Goal: Task Accomplishment & Management: Use online tool/utility

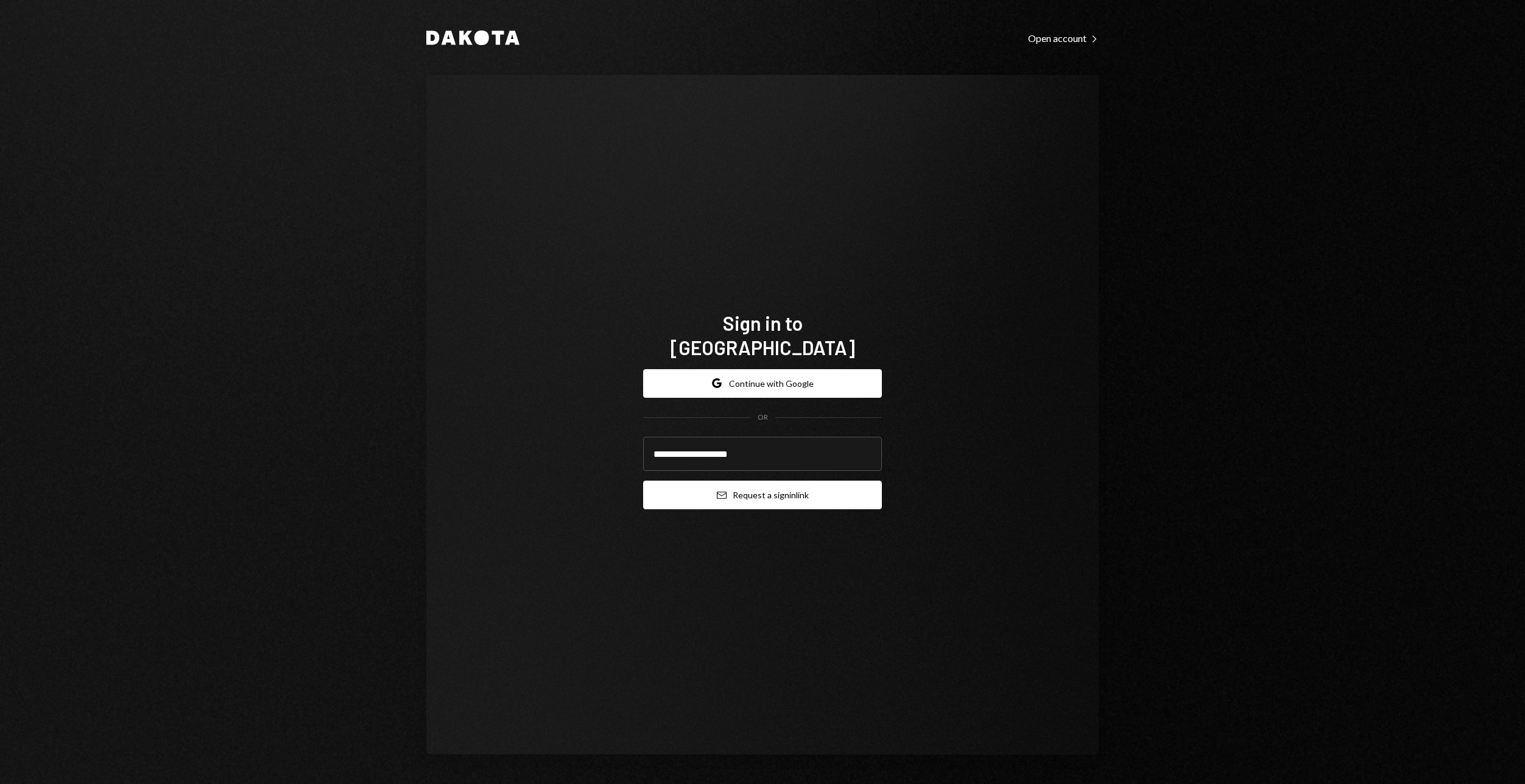
click at [773, 487] on button "Email Request a sign in link" at bounding box center [762, 494] width 239 height 29
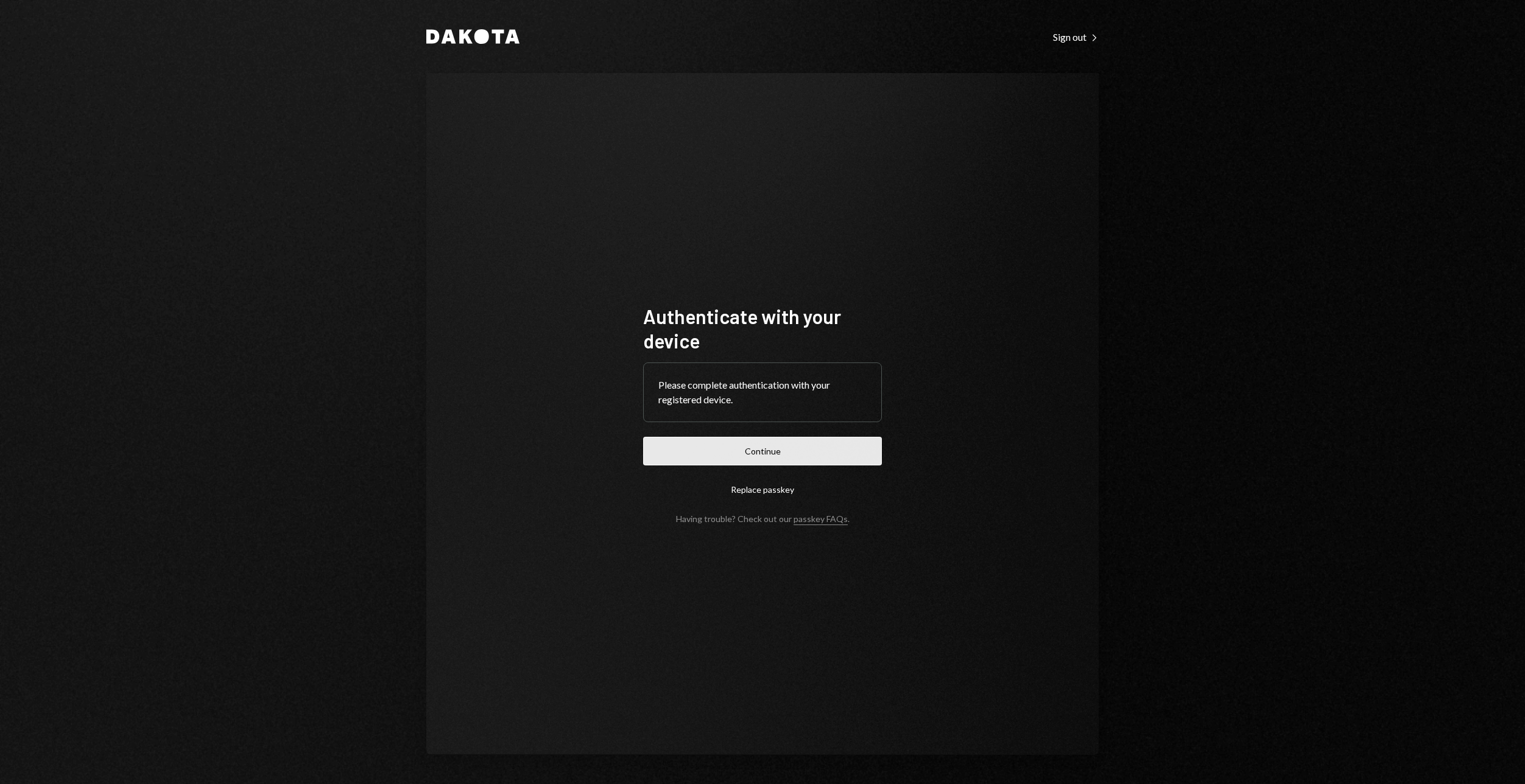
click at [814, 454] on button "Continue" at bounding box center [762, 451] width 239 height 29
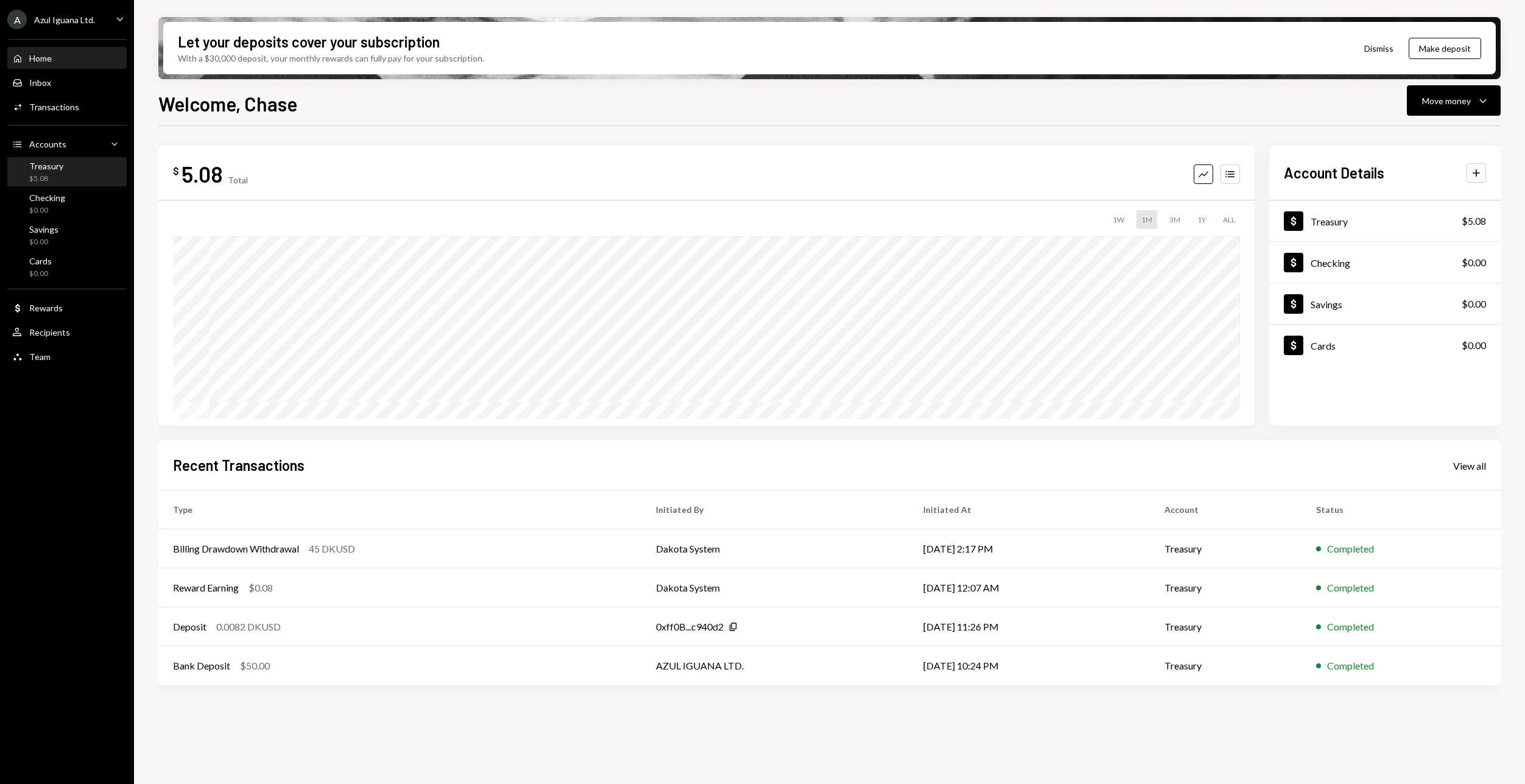
click at [67, 166] on div "Treasury $5.08" at bounding box center [67, 172] width 110 height 23
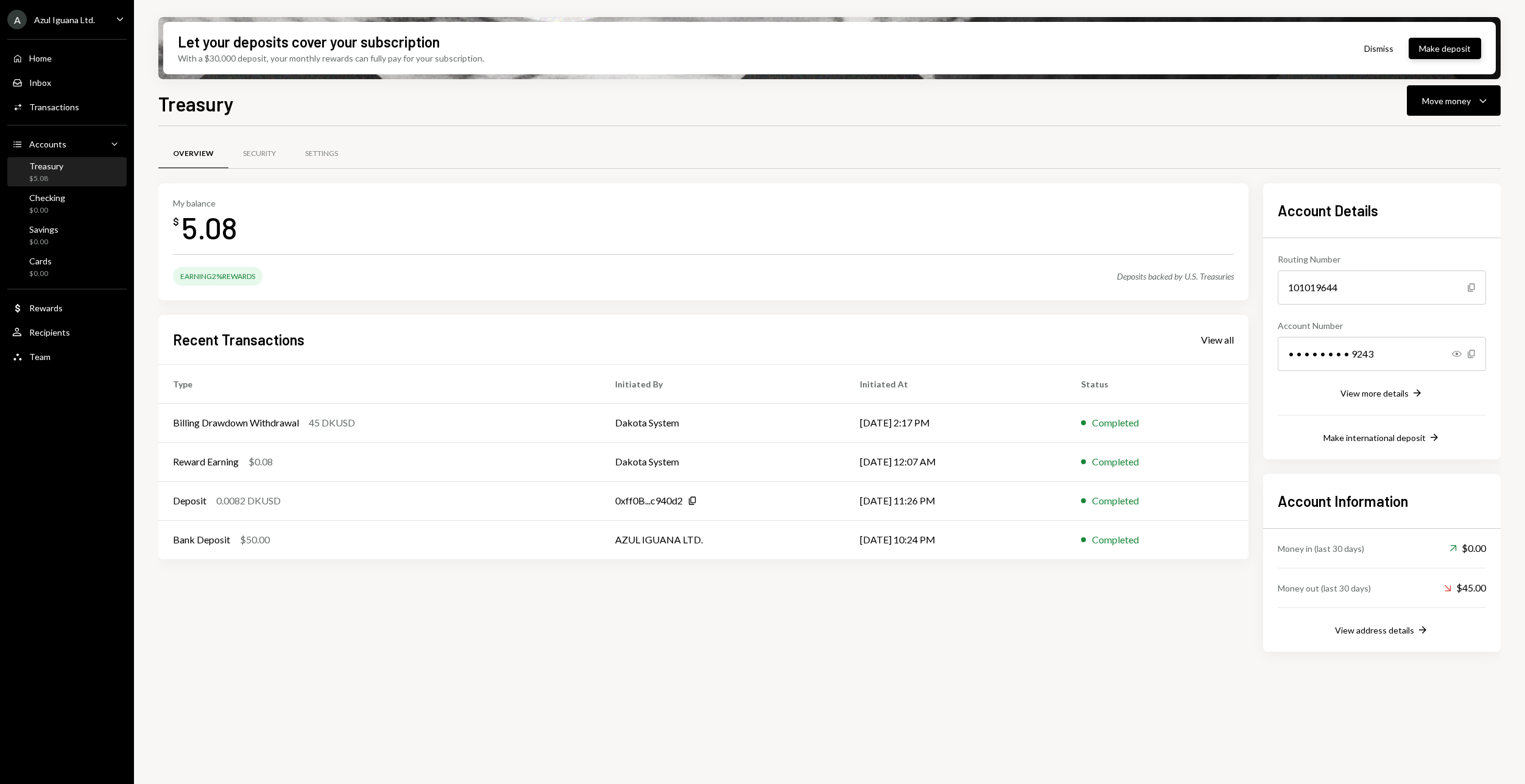
click at [1438, 51] on button "Make deposit" at bounding box center [1445, 49] width 73 height 22
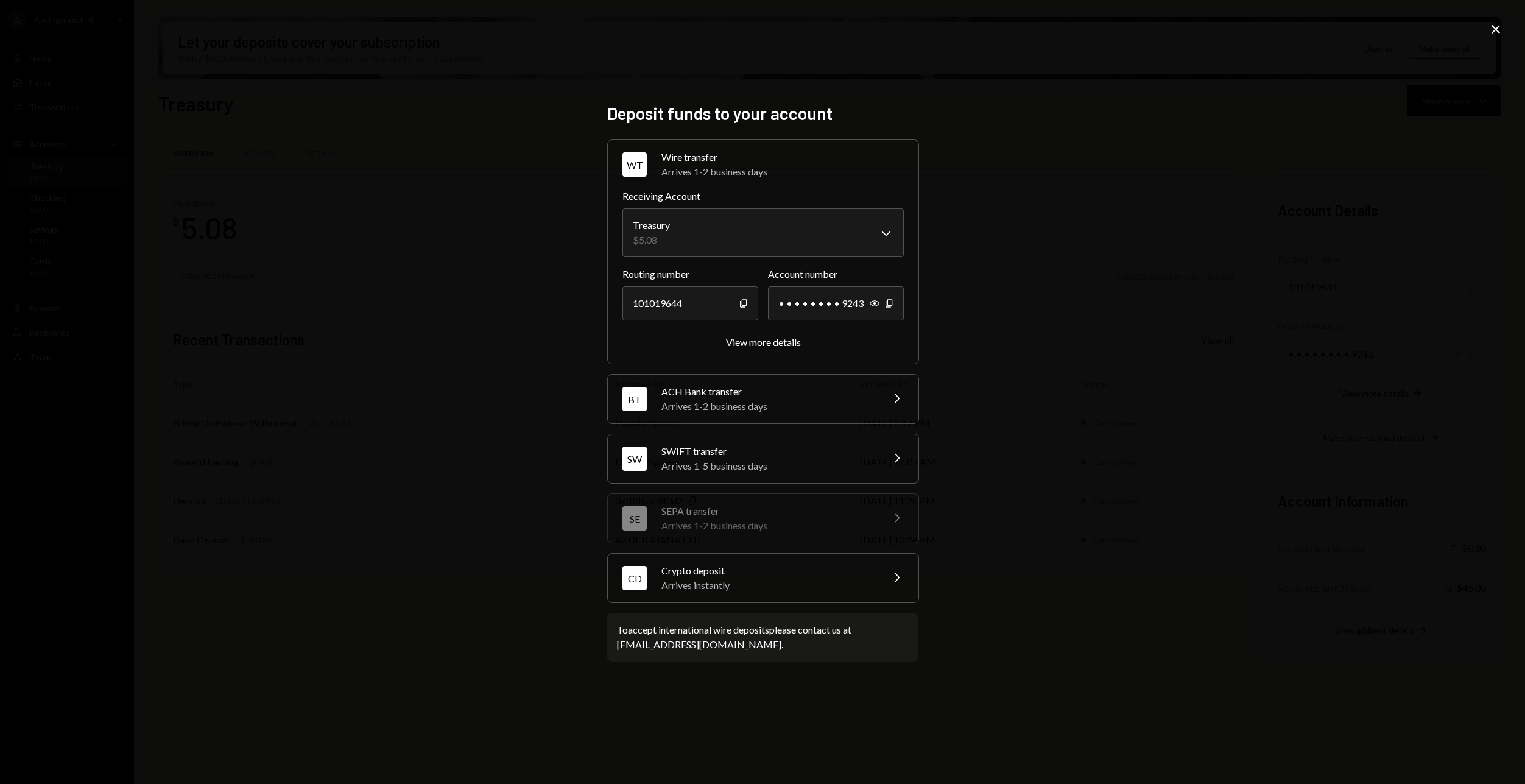
click at [824, 588] on div "Arrives instantly" at bounding box center [768, 585] width 213 height 15
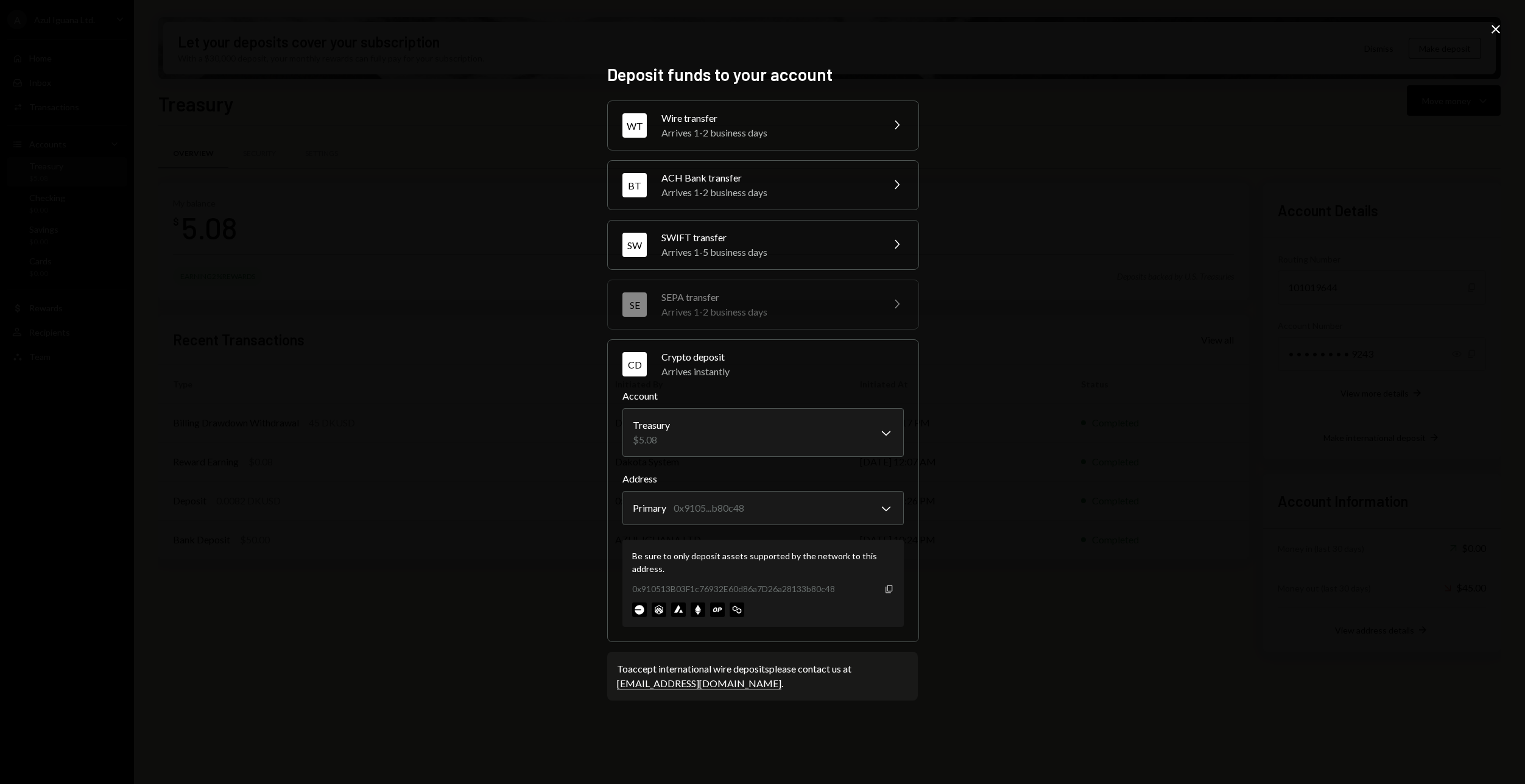
click at [886, 586] on icon "Copy" at bounding box center [889, 588] width 10 height 10
click at [718, 431] on body "A Azul Iguana Ltd. Caret Down Home Home Inbox Inbox Activities Transactions Acc…" at bounding box center [762, 392] width 1525 height 784
click at [411, 610] on div "**********" at bounding box center [762, 392] width 1525 height 784
click at [1493, 29] on icon "Close" at bounding box center [1496, 29] width 15 height 15
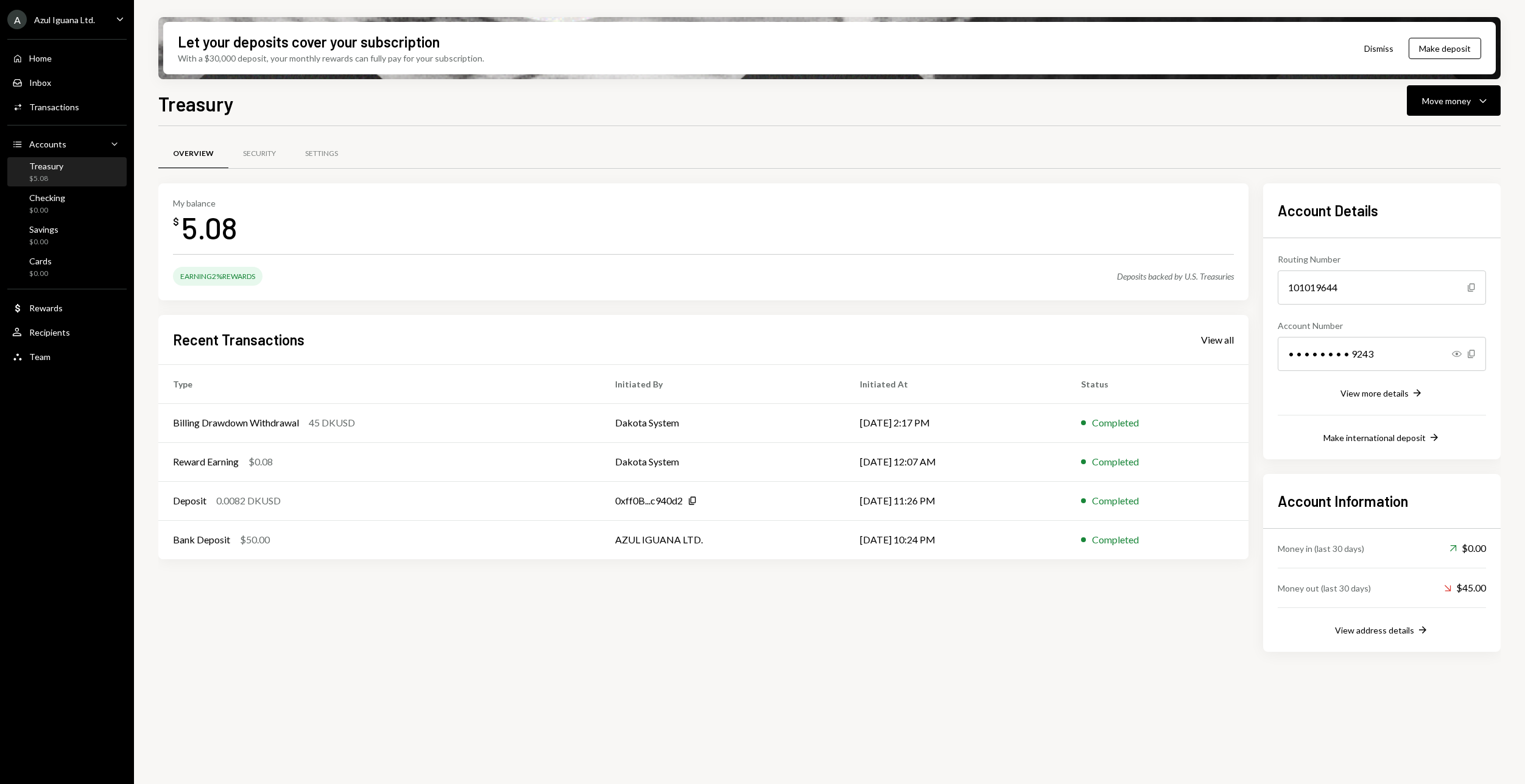
click at [0, 175] on div "Home Home Inbox Inbox Activities Transactions Accounts Accounts Caret Down Trea…" at bounding box center [67, 200] width 134 height 338
click at [311, 597] on div "My balance $ 5.08 Earning 2% Rewards Deposits backed by U.S. Treasuries Recent …" at bounding box center [704, 418] width 1090 height 469
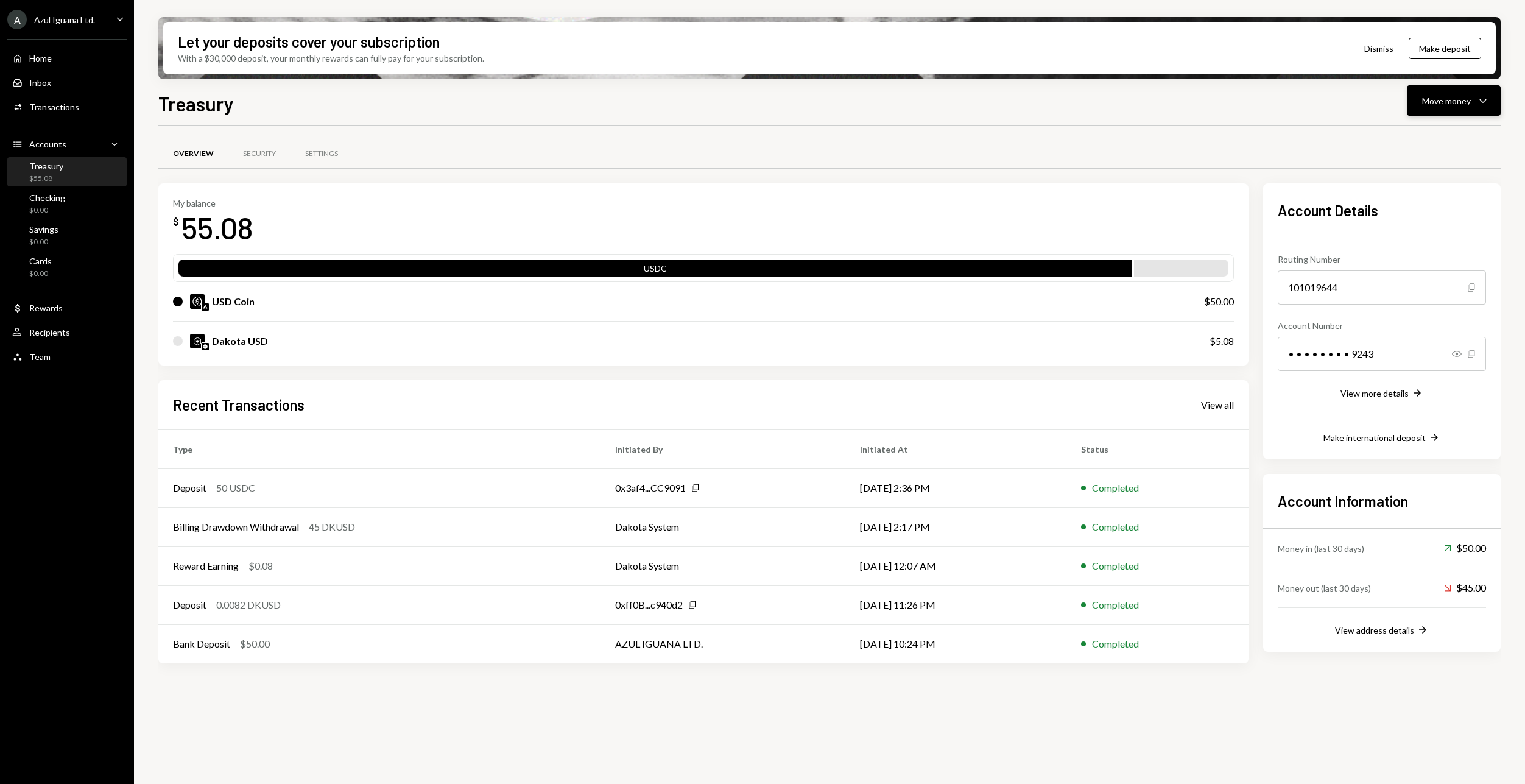
click at [1429, 103] on div "Move money" at bounding box center [1446, 101] width 49 height 13
click at [1423, 237] on div "Swap Swap stablecoins" at bounding box center [1435, 230] width 122 height 27
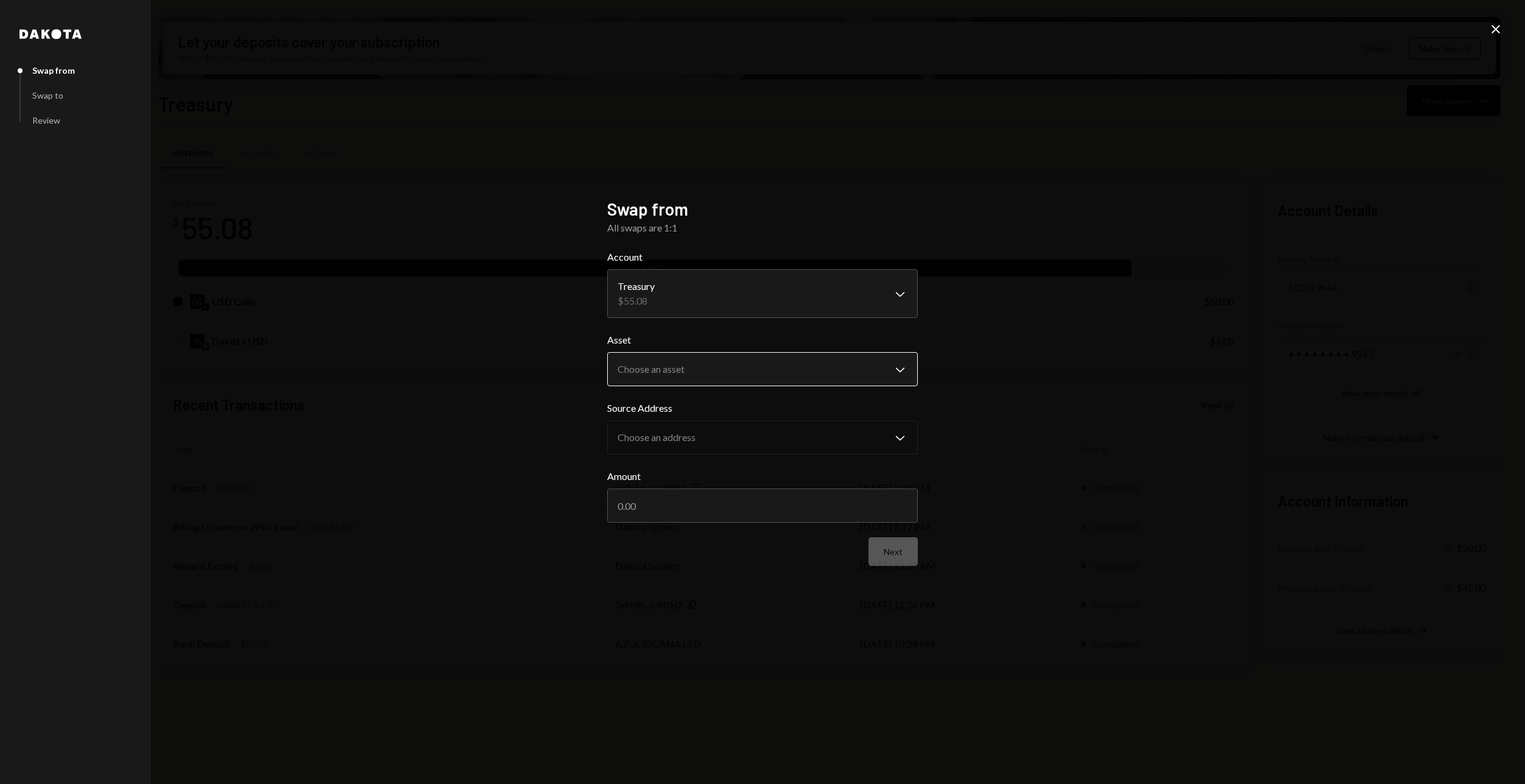
click at [893, 371] on body "A Azul Iguana Ltd. Caret Down Home Home Inbox Inbox Activities Transactions Acc…" at bounding box center [762, 392] width 1525 height 784
select select "****"
click at [844, 431] on body "A Azul Iguana Ltd. Caret Down Home Home Inbox Inbox Activities Transactions Acc…" at bounding box center [762, 392] width 1525 height 784
click at [1021, 386] on div "**********" at bounding box center [762, 392] width 1525 height 784
click at [862, 438] on body "A Azul Iguana Ltd. Caret Down Home Home Inbox Inbox Activities Transactions Acc…" at bounding box center [762, 392] width 1525 height 784
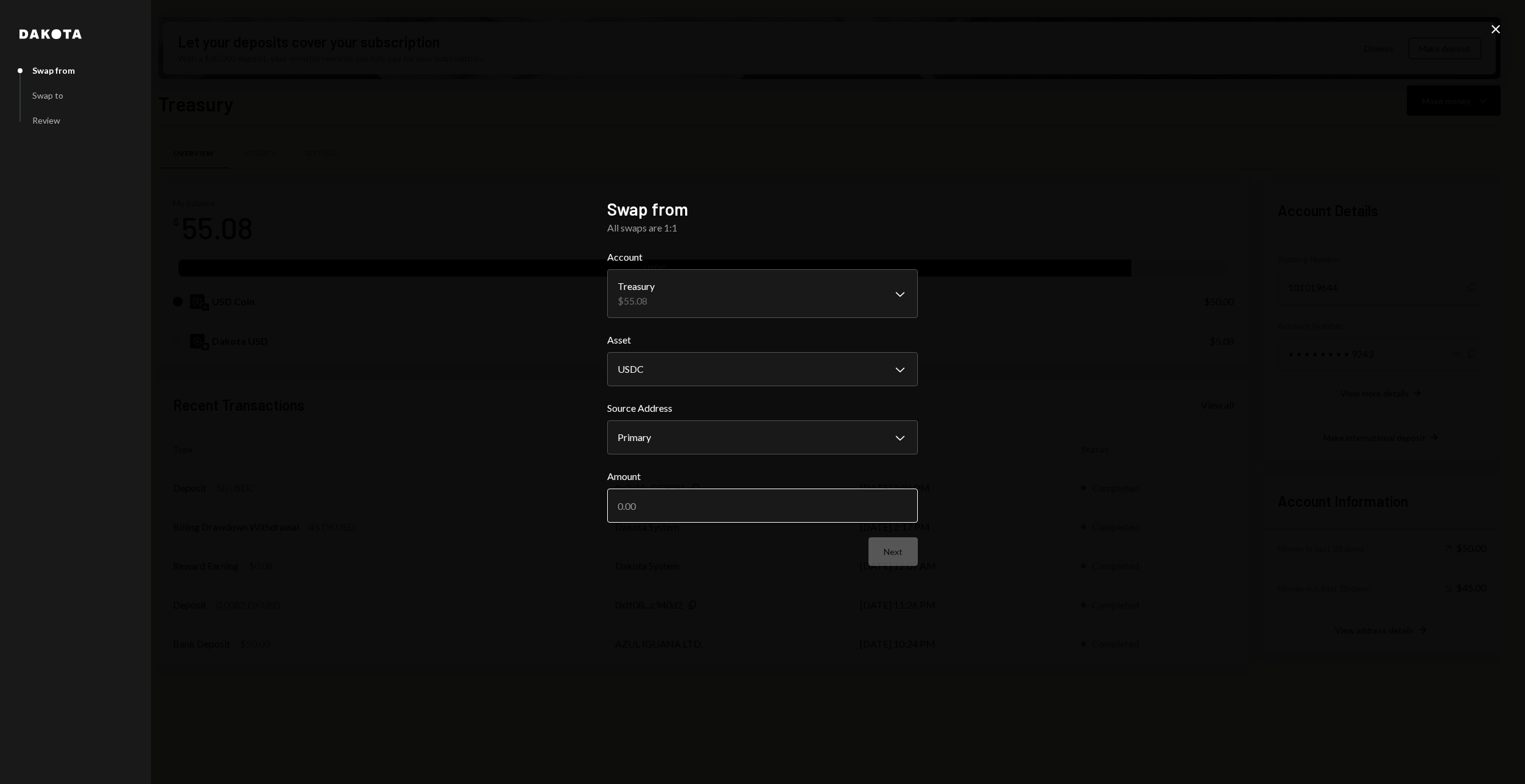
click at [802, 503] on input "Amount" at bounding box center [762, 506] width 311 height 34
type input "50"
click at [1497, 32] on icon "Close" at bounding box center [1496, 29] width 15 height 15
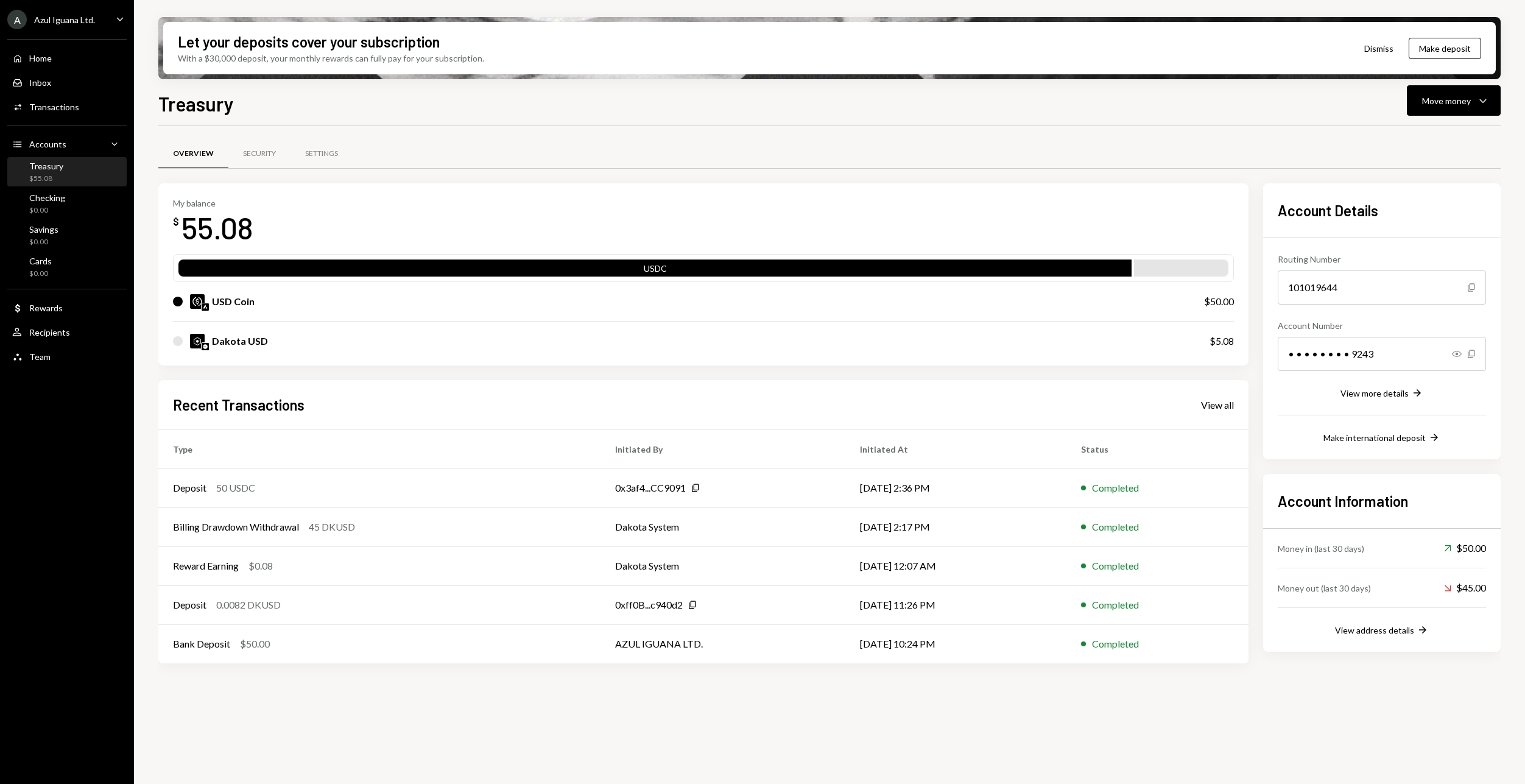
click at [15, 561] on div "A Azul Iguana Ltd. Caret Down Home Home Inbox Inbox Activities Transactions Acc…" at bounding box center [67, 392] width 134 height 784
click at [1422, 100] on button "Move money Caret Down" at bounding box center [1453, 100] width 94 height 30
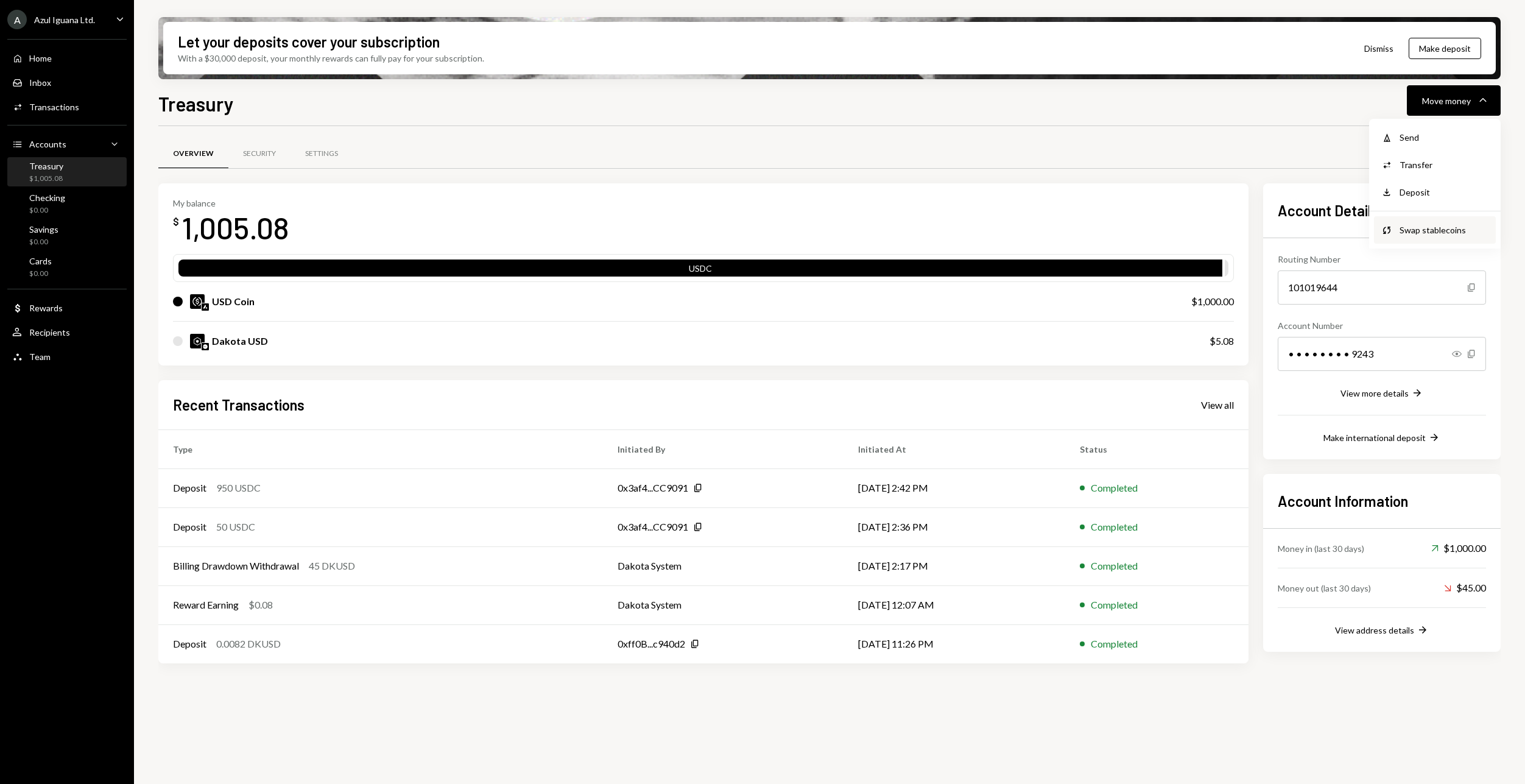
click at [1427, 234] on div "Swap stablecoins" at bounding box center [1444, 230] width 89 height 13
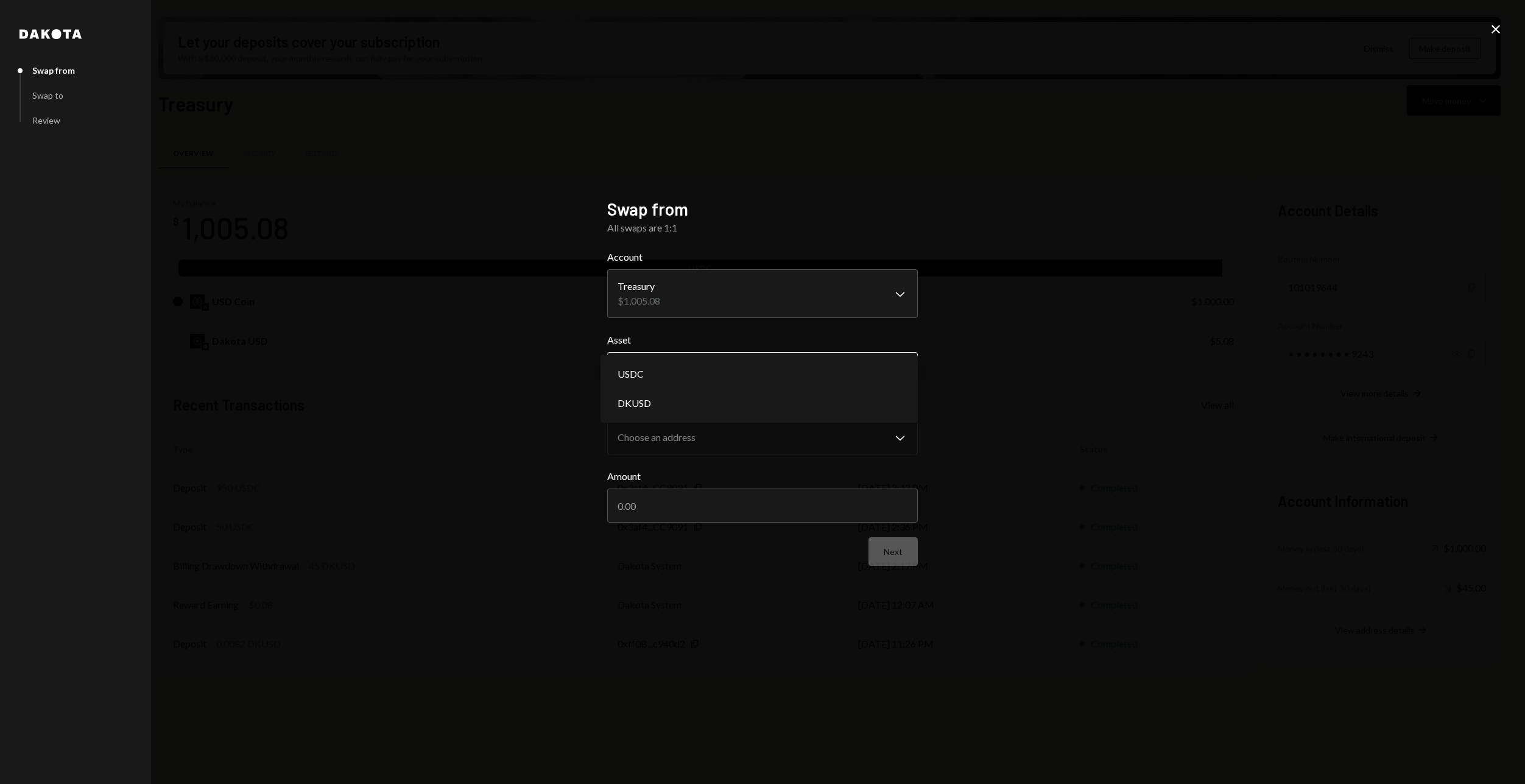
click at [789, 380] on body "A Azul Iguana Ltd. Caret Down Home Home Inbox Inbox Activities Transactions Acc…" at bounding box center [762, 392] width 1525 height 784
select select "****"
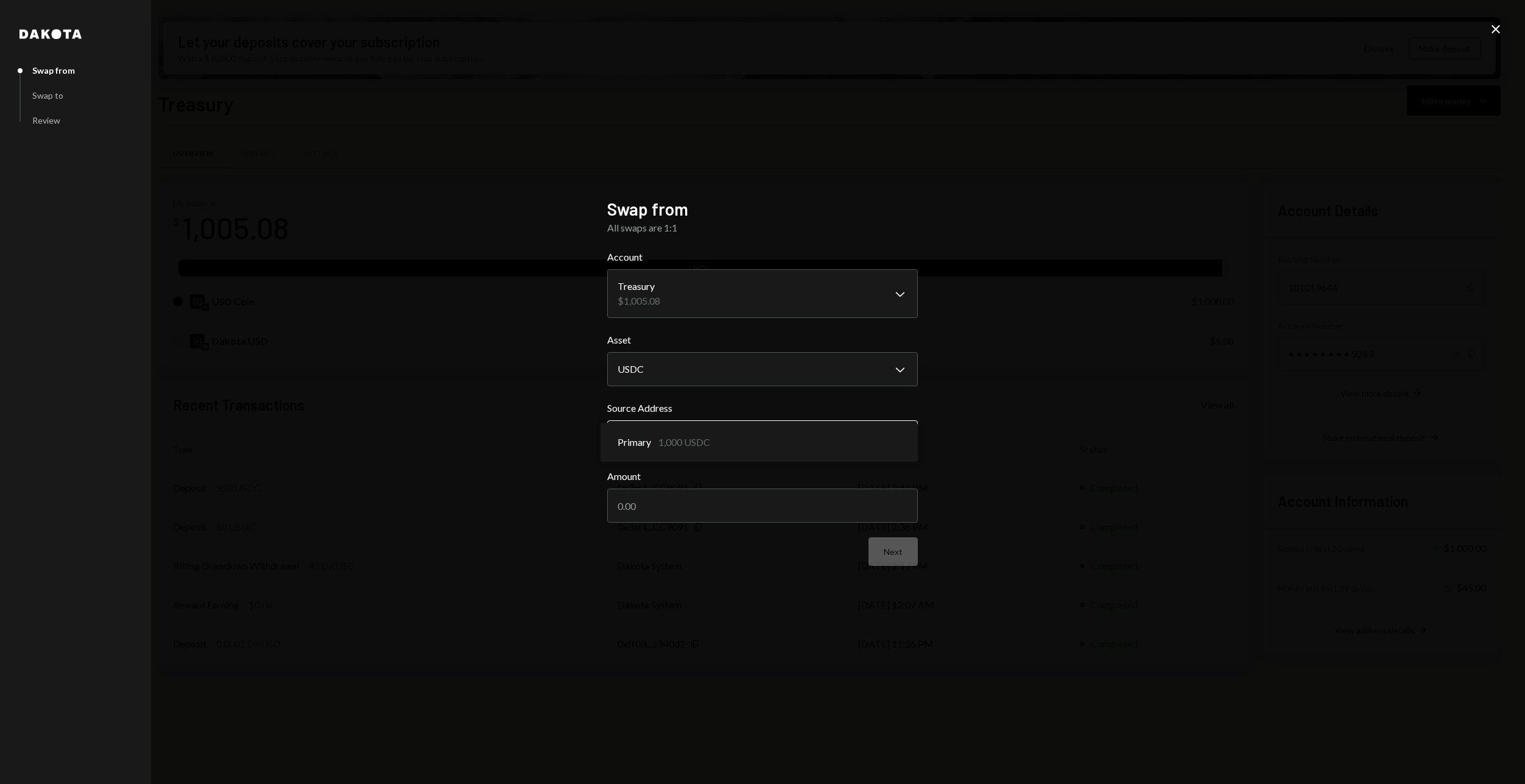
click at [759, 429] on body "A Azul Iguana Ltd. Caret Down Home Home Inbox Inbox Activities Transactions Acc…" at bounding box center [762, 392] width 1525 height 784
click at [700, 499] on input "Amount" at bounding box center [762, 506] width 311 height 34
type input "1000"
click at [879, 542] on button "Next" at bounding box center [893, 551] width 49 height 29
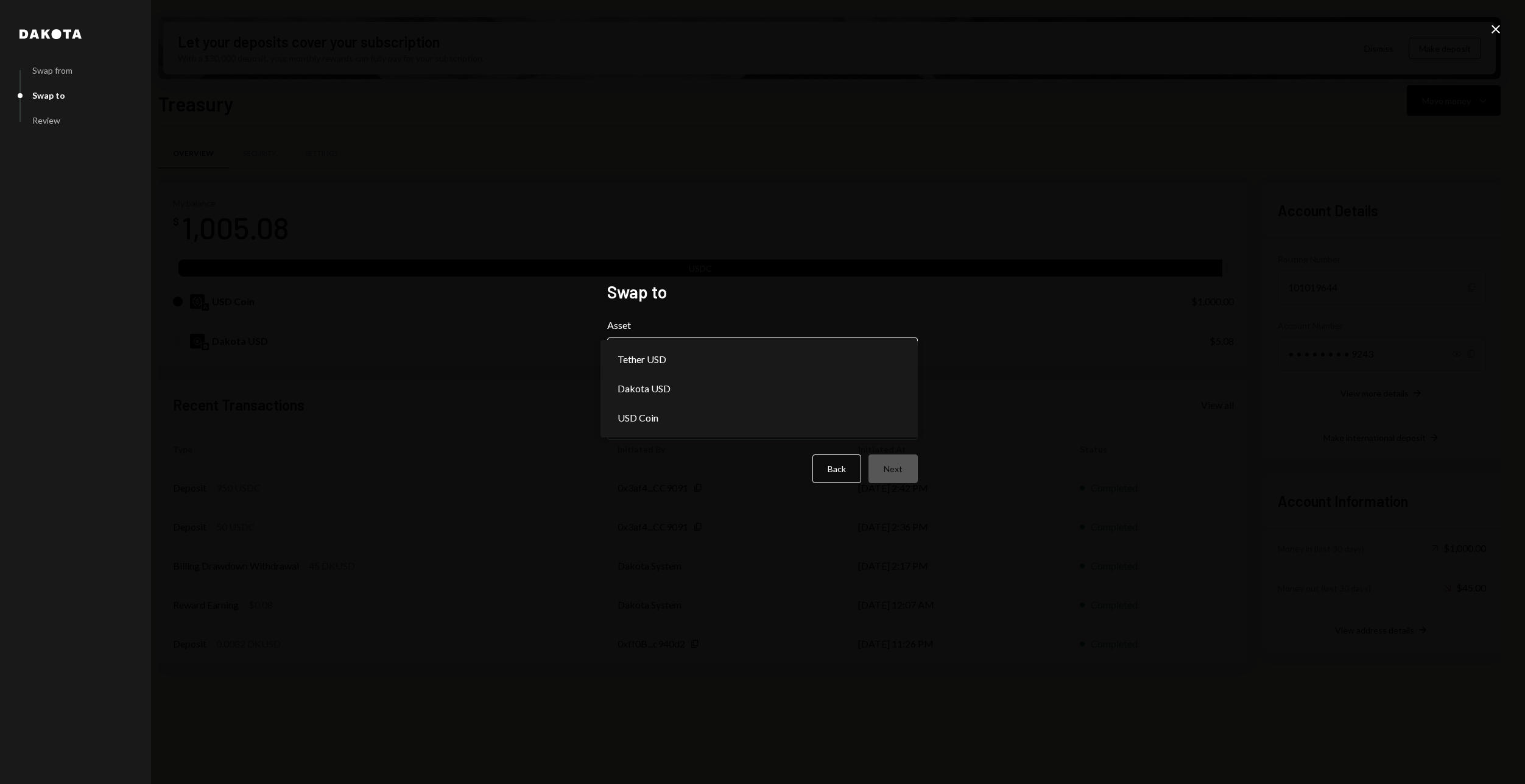
click at [752, 351] on body "A Azul Iguana Ltd. Caret Down Home Home Inbox Inbox Activities Transactions Acc…" at bounding box center [762, 392] width 1525 height 784
select select "*****"
click at [734, 421] on body "A Azul Iguana Ltd. Caret Down Home Home Inbox Inbox Activities Transactions Acc…" at bounding box center [762, 392] width 1525 height 784
click at [910, 472] on button "Next" at bounding box center [893, 469] width 49 height 29
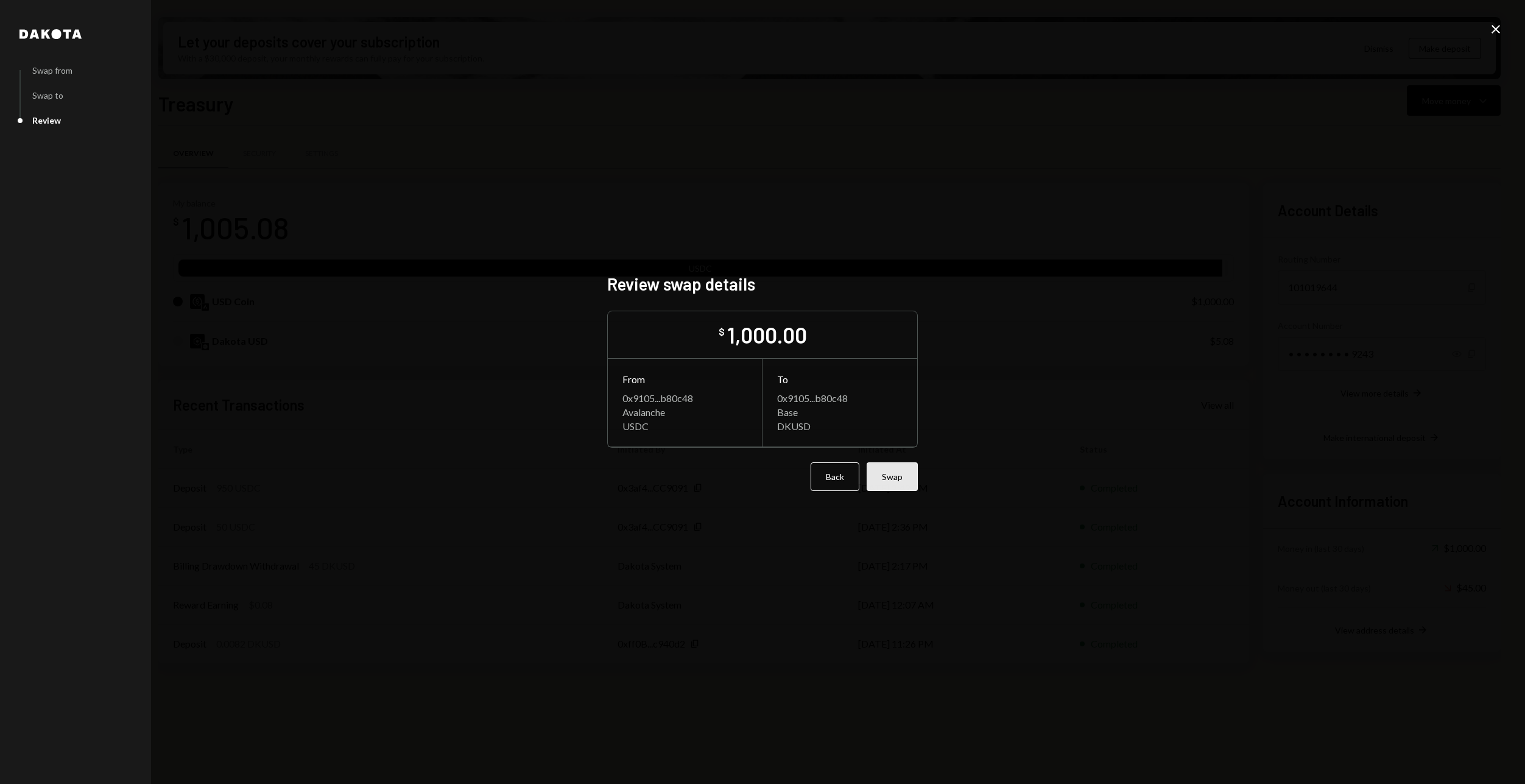
click at [908, 484] on button "Swap" at bounding box center [892, 476] width 51 height 29
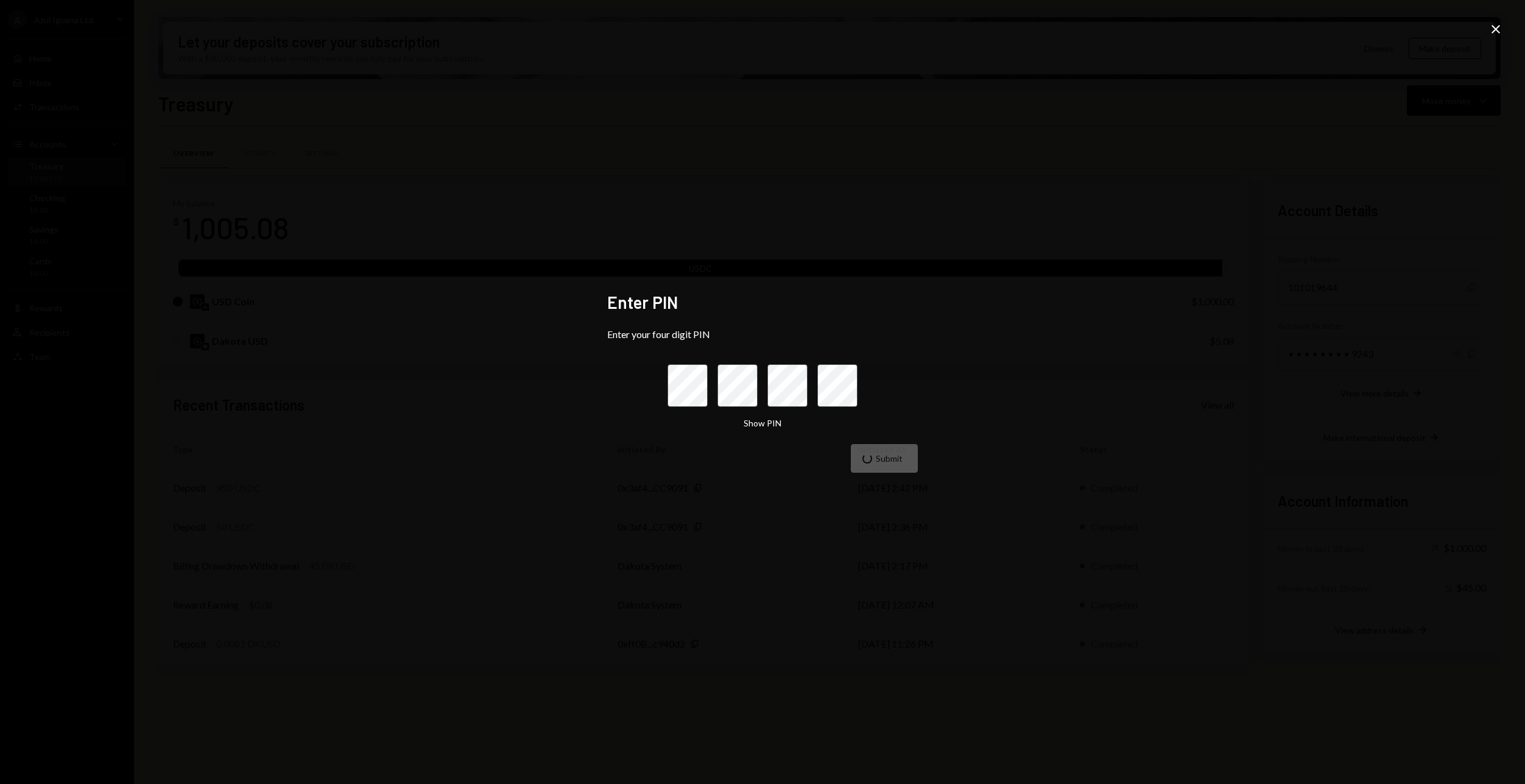
click at [668, 587] on div "Enter PIN Enter your four digit PIN Show PIN Submit Close" at bounding box center [762, 392] width 1525 height 784
click at [771, 537] on div "Enter PIN Enter your four digit PIN Show PIN Submit Close" at bounding box center [762, 392] width 1525 height 784
click at [1290, 136] on div "Enter PIN Enter your four digit PIN Show PIN Submit Close" at bounding box center [762, 392] width 1525 height 784
click at [1361, 370] on div "Enter PIN Enter your four digit PIN Show PIN Submit Close" at bounding box center [762, 392] width 1525 height 784
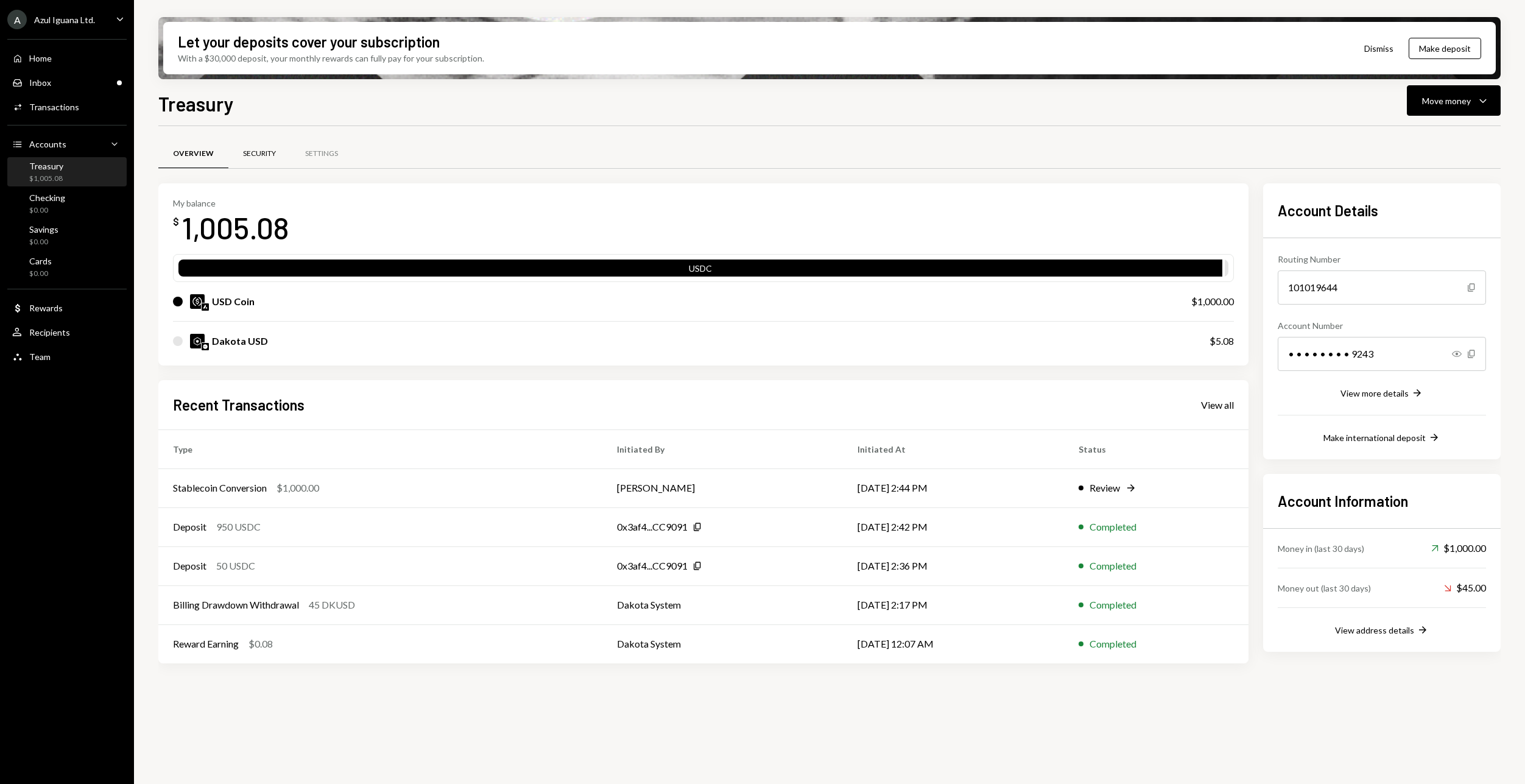
click at [275, 152] on div "Security" at bounding box center [259, 153] width 33 height 10
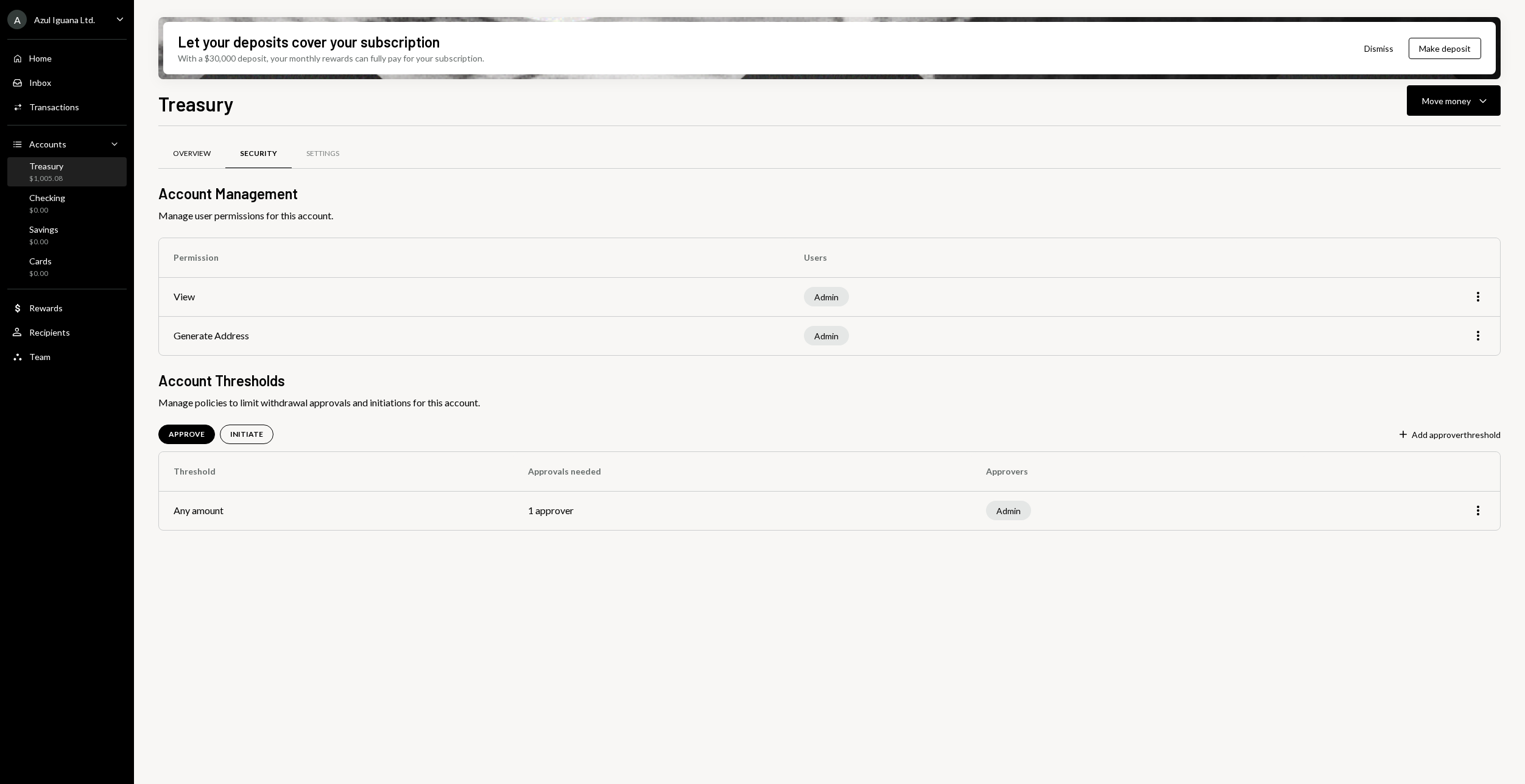
click at [193, 155] on div "Overview" at bounding box center [192, 153] width 38 height 10
